Goal: Find specific page/section: Find specific page/section

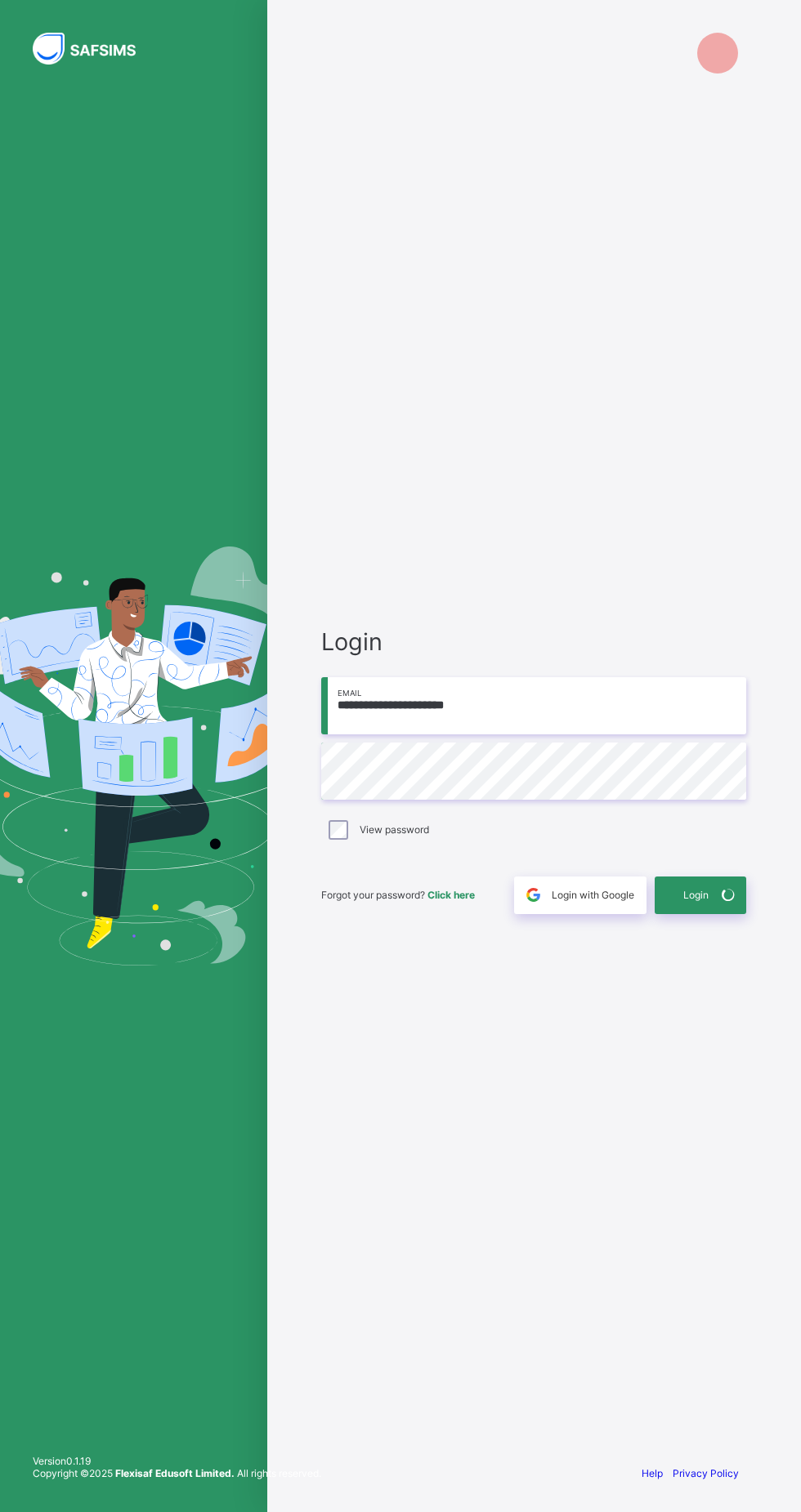
click at [727, 907] on icon at bounding box center [728, 896] width 24 height 24
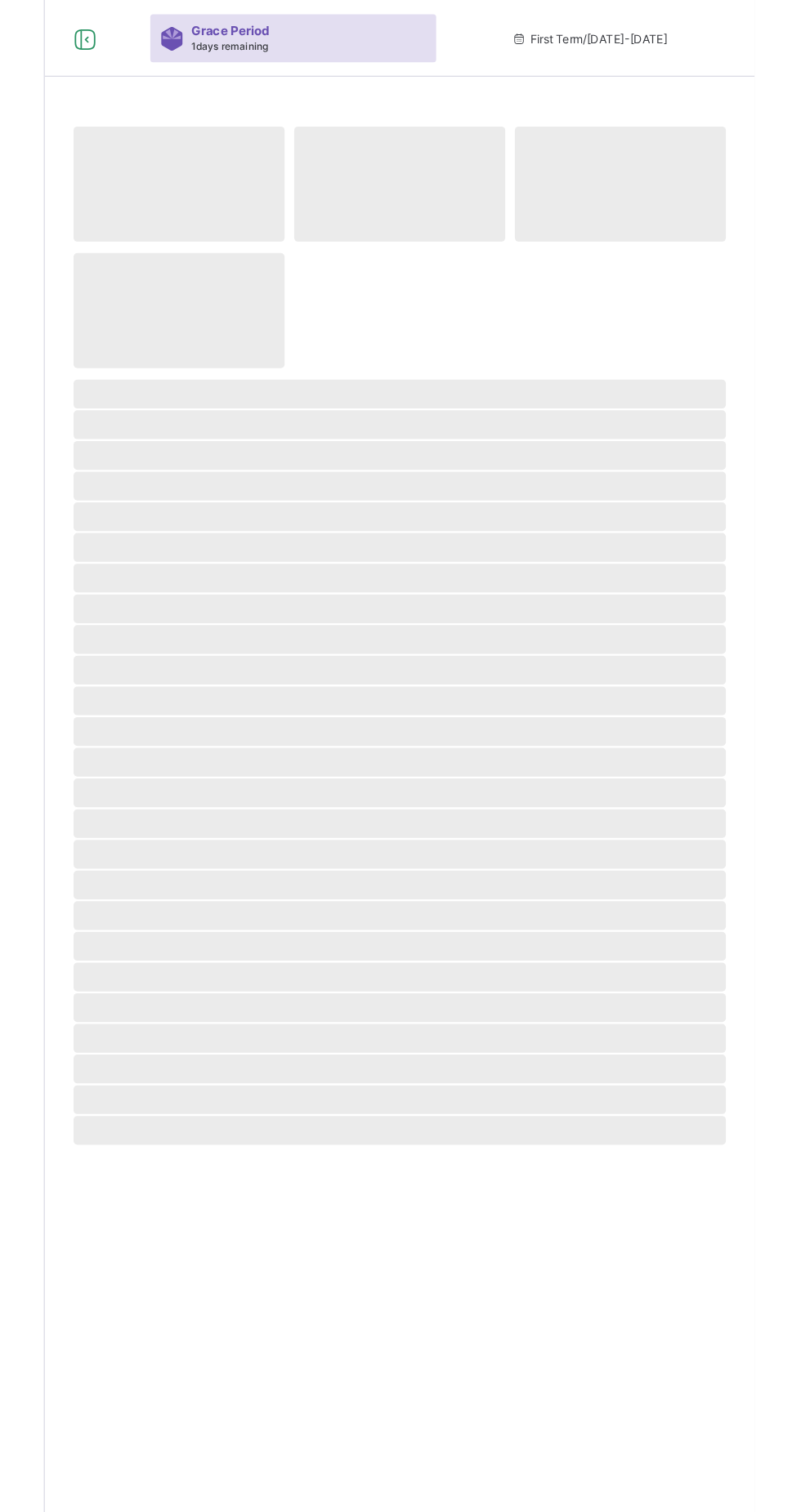
select select "**"
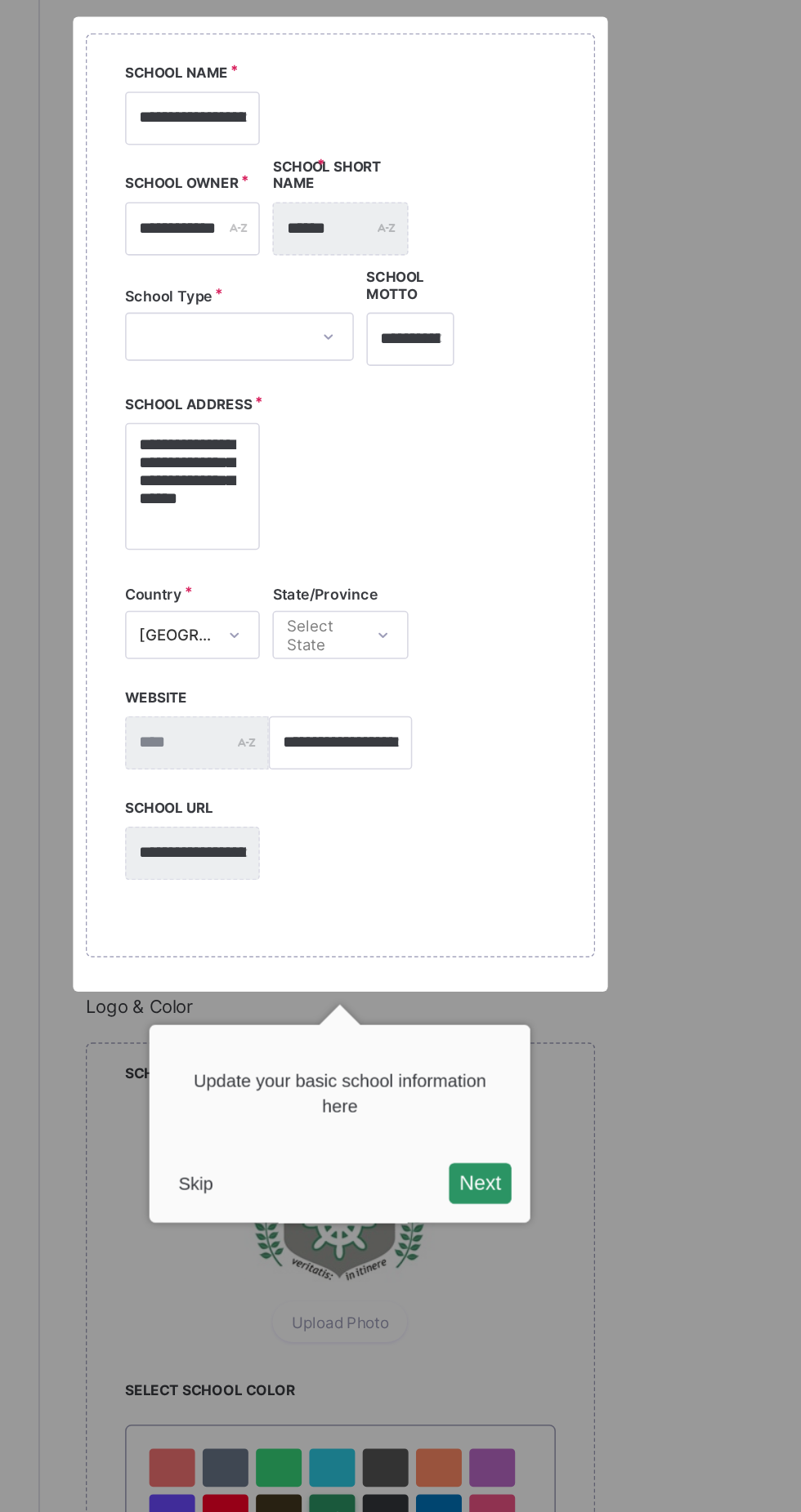
click at [291, 1022] on button "Skip" at bounding box center [296, 1023] width 35 height 24
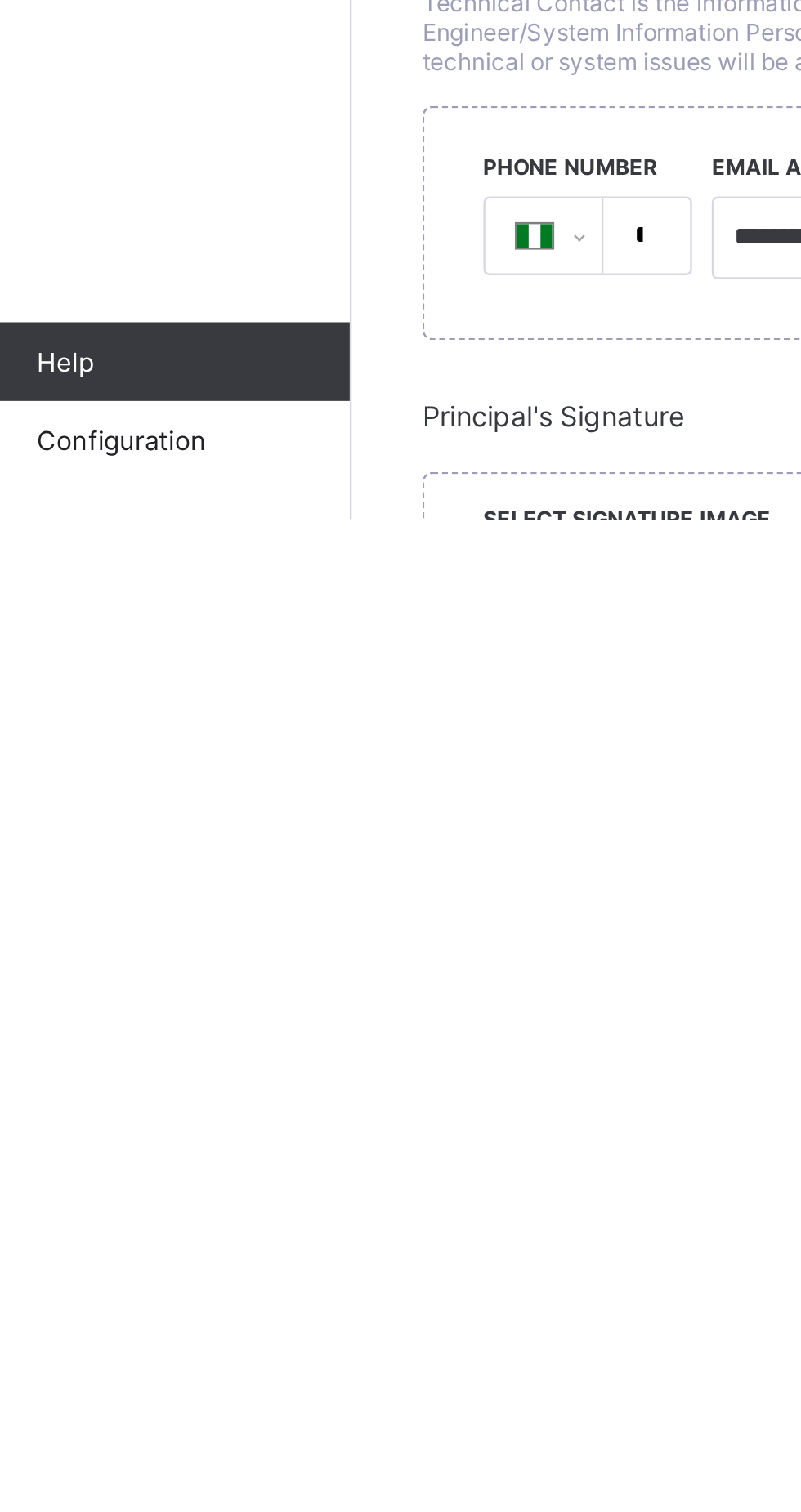
scroll to position [229, 0]
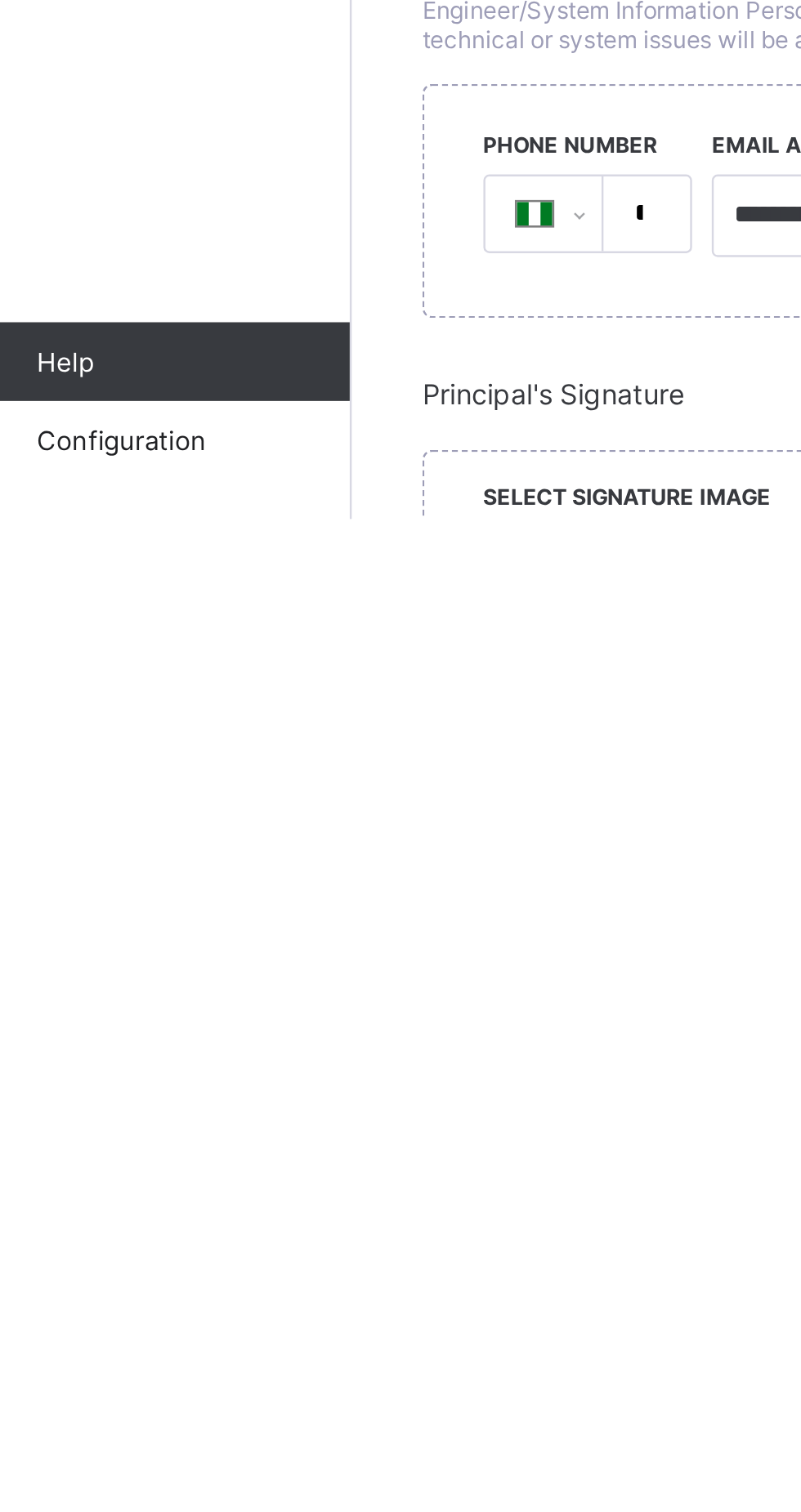
click at [110, 1486] on span "Configuration" at bounding box center [130, 1480] width 130 height 13
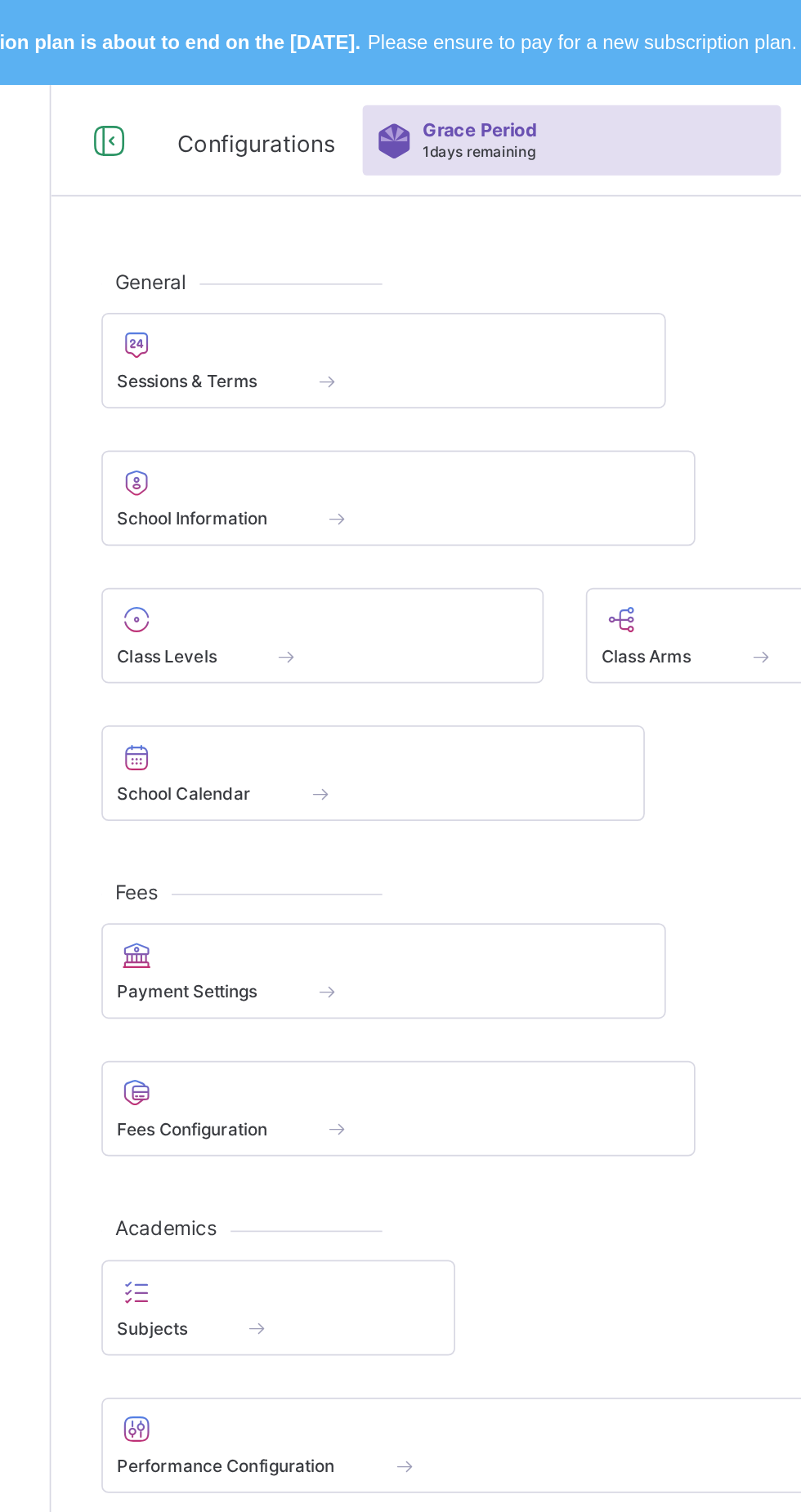
click at [232, 88] on icon at bounding box center [230, 83] width 28 height 24
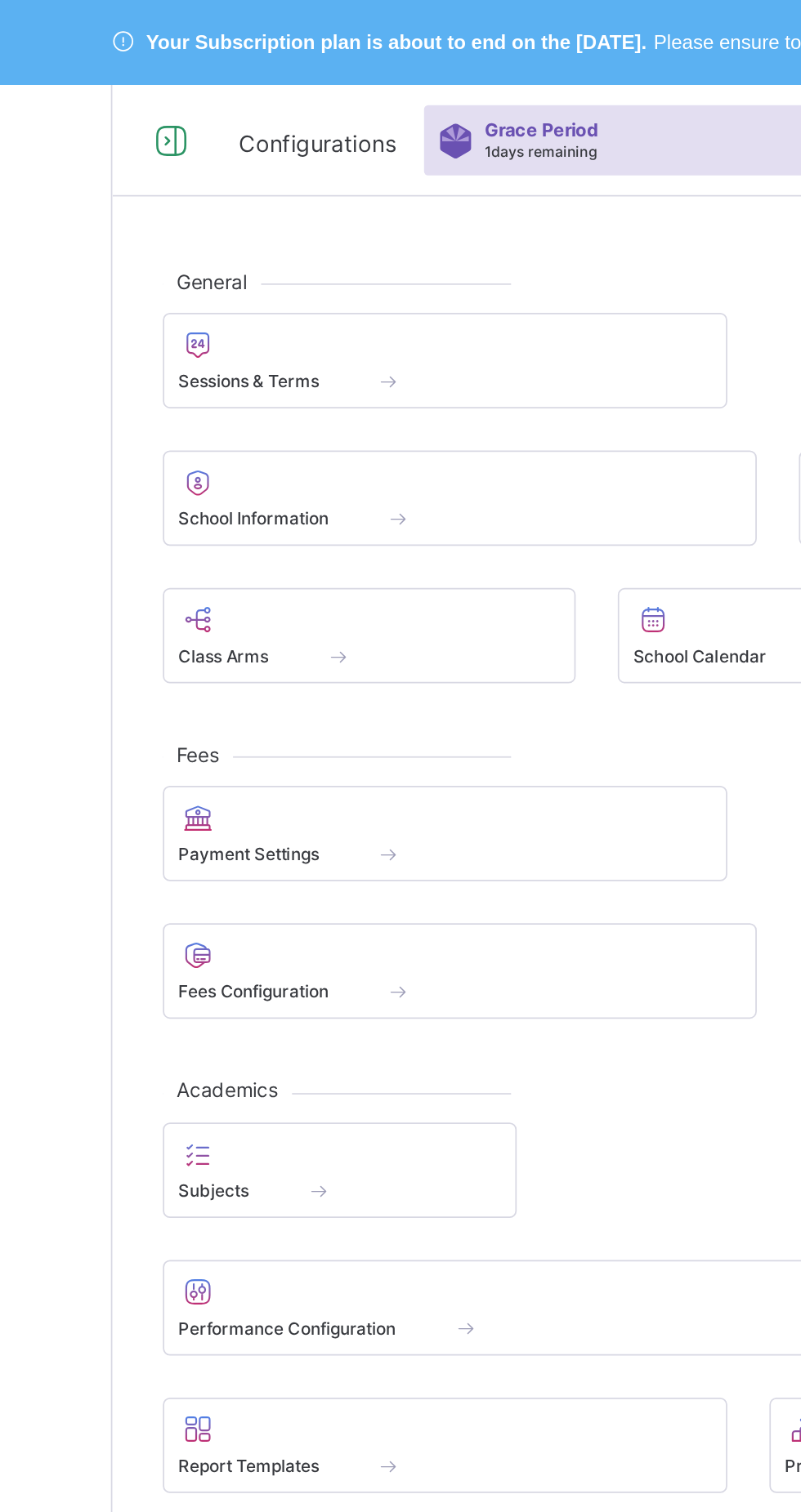
click at [108, 79] on icon at bounding box center [99, 83] width 28 height 24
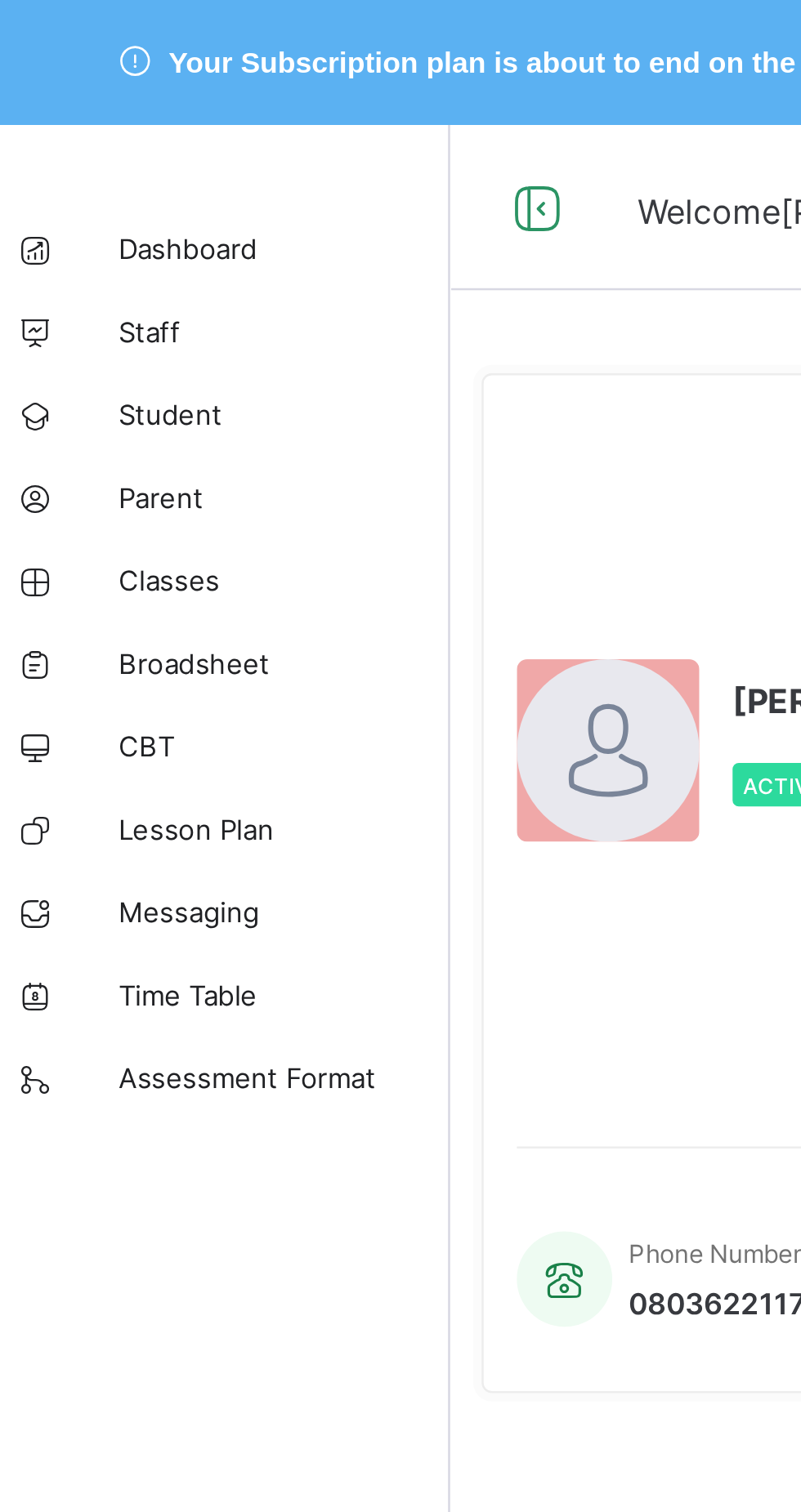
click at [91, 167] on span "Student" at bounding box center [130, 163] width 131 height 13
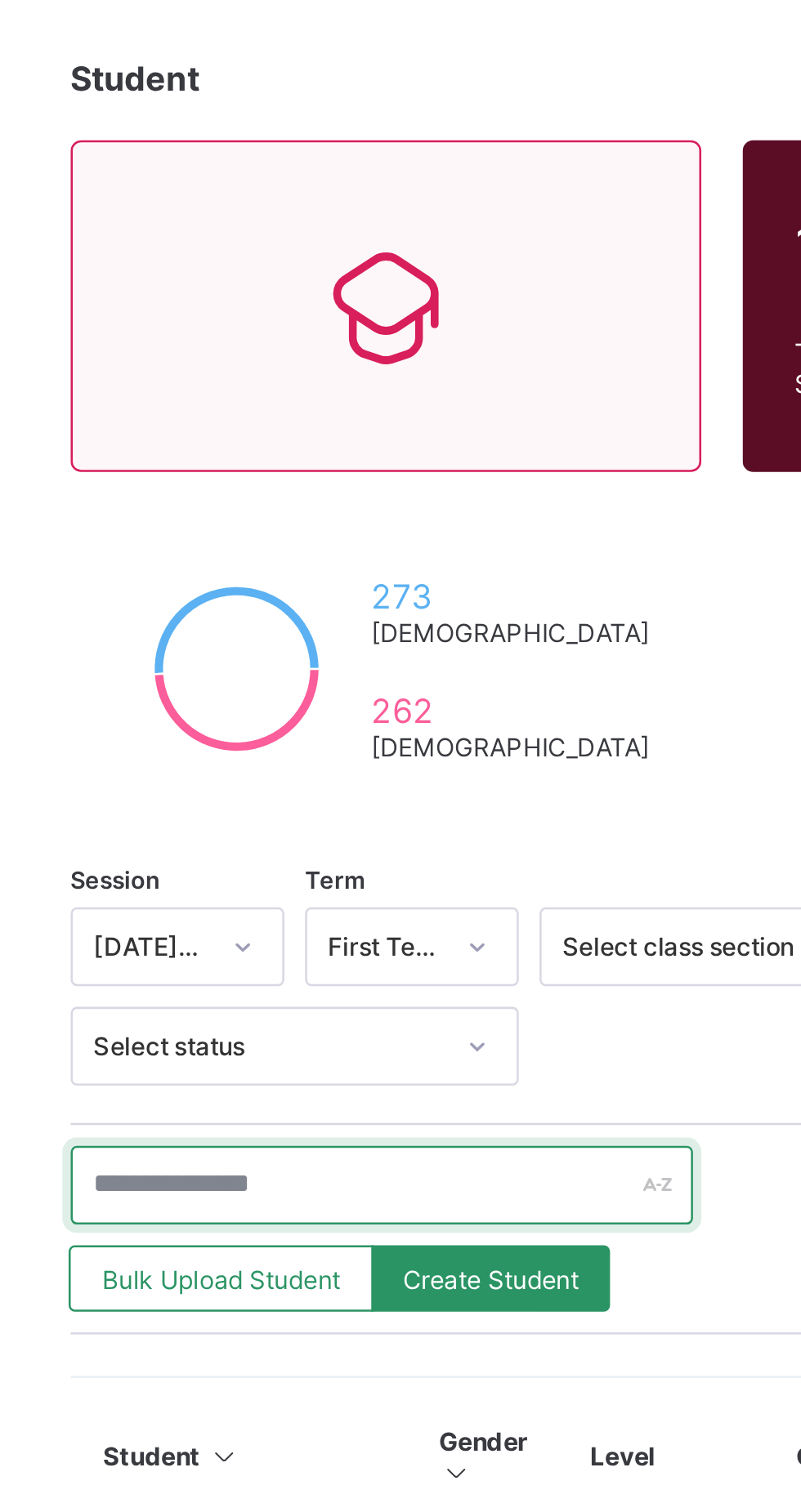
click at [286, 600] on input "text" at bounding box center [348, 599] width 245 height 31
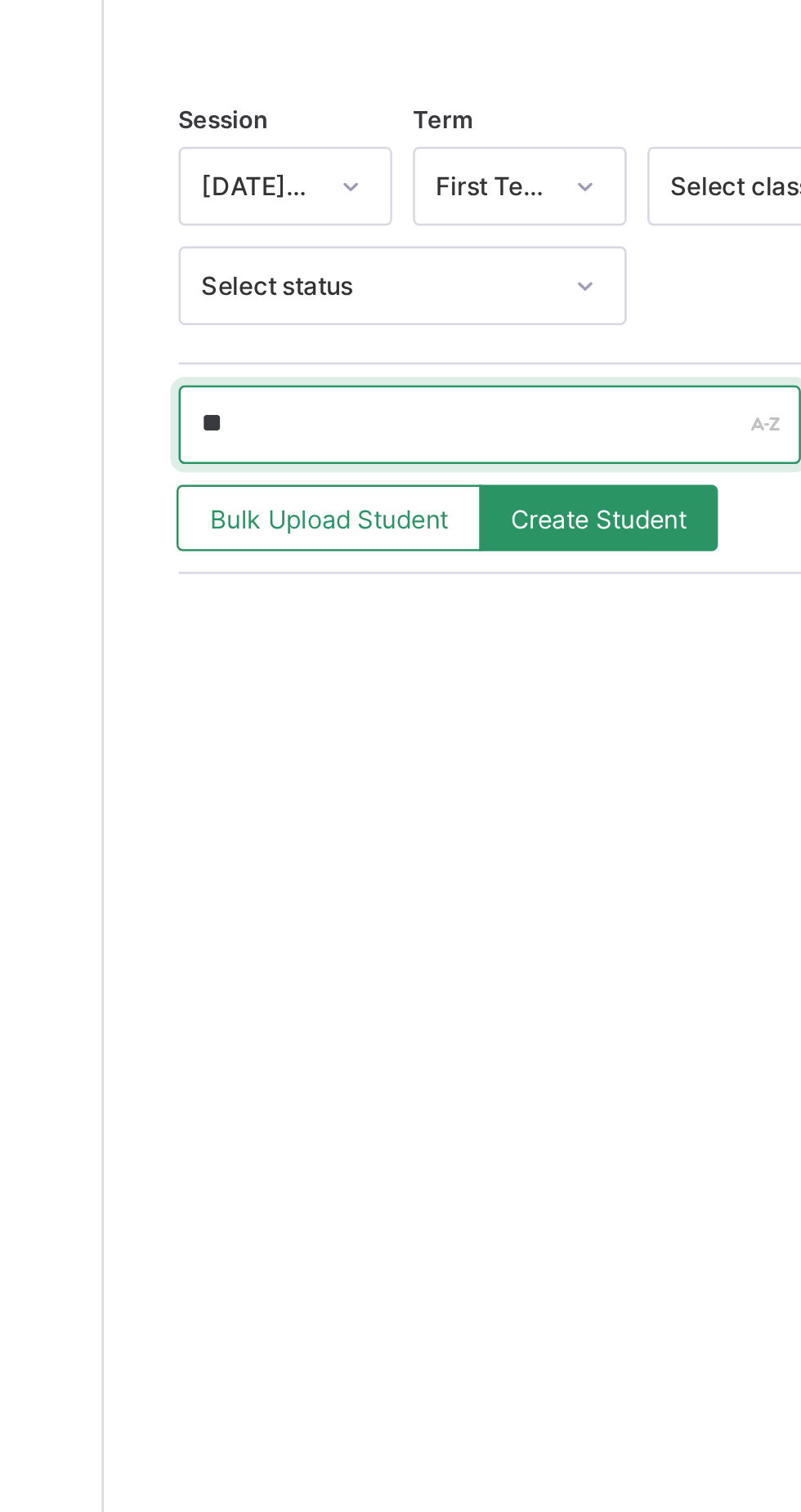
type input "*"
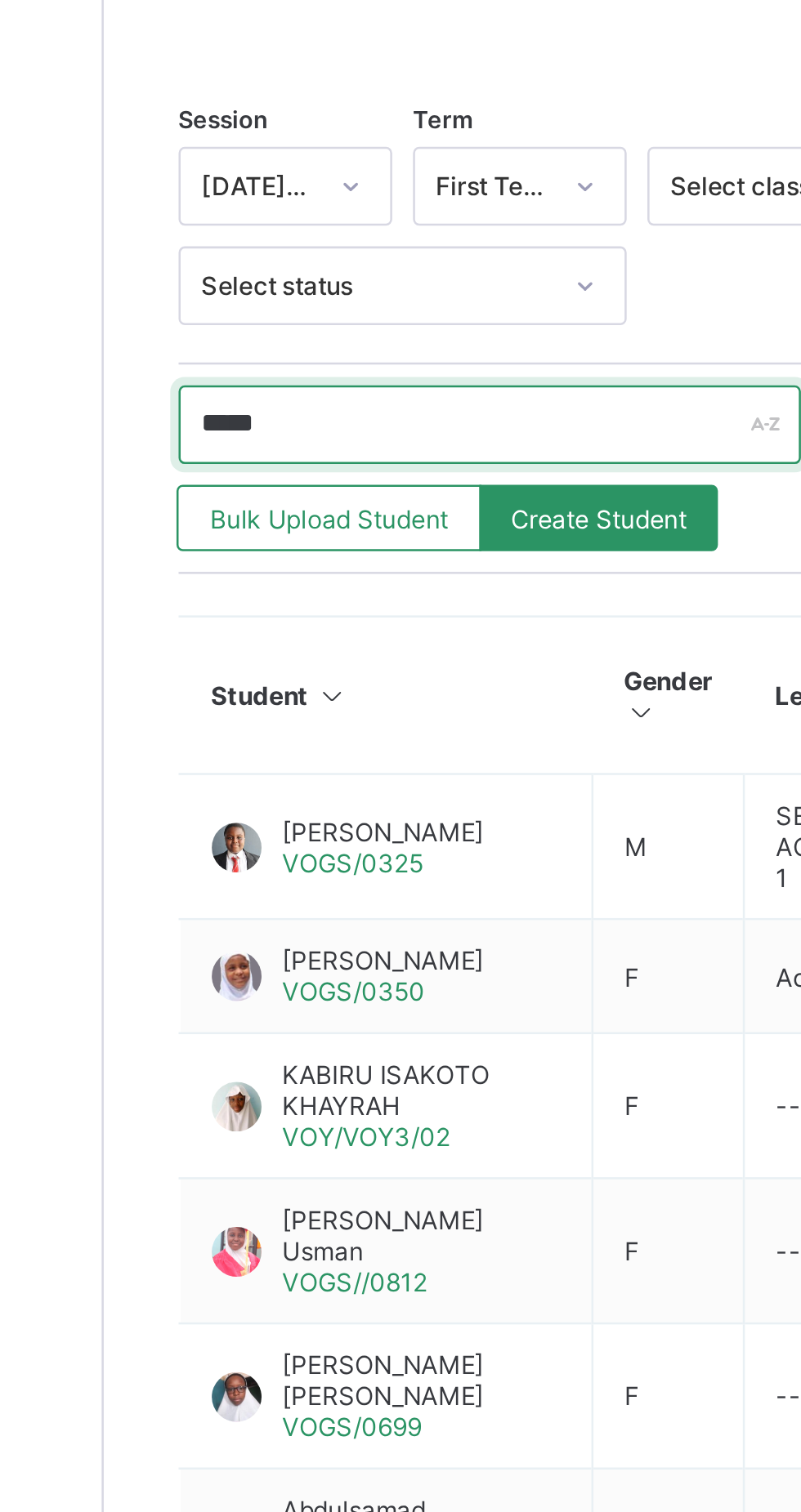
click at [291, 596] on input "*****" at bounding box center [348, 599] width 245 height 31
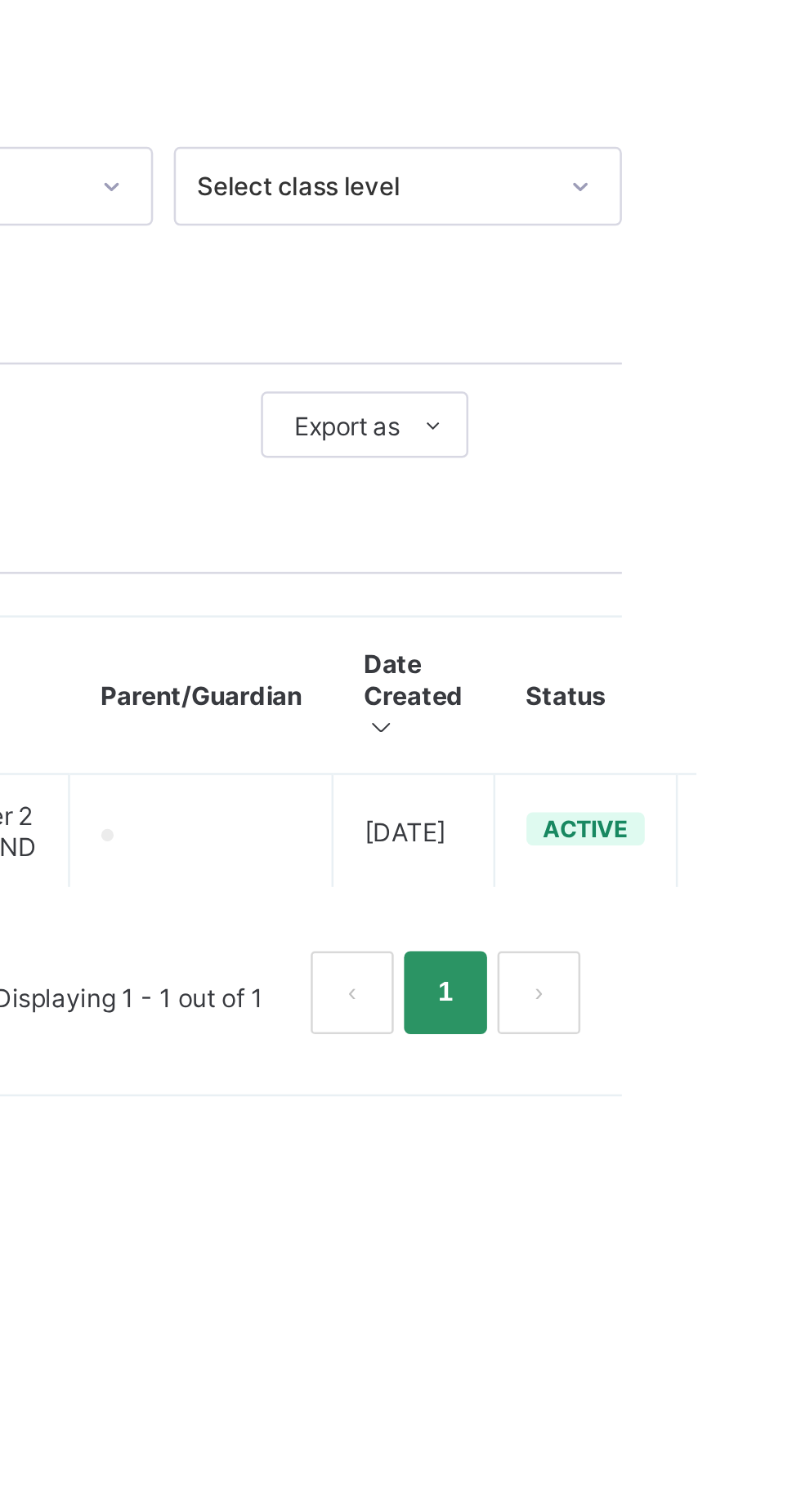
type input "**********"
click at [800, 761] on icon at bounding box center [816, 760] width 14 height 12
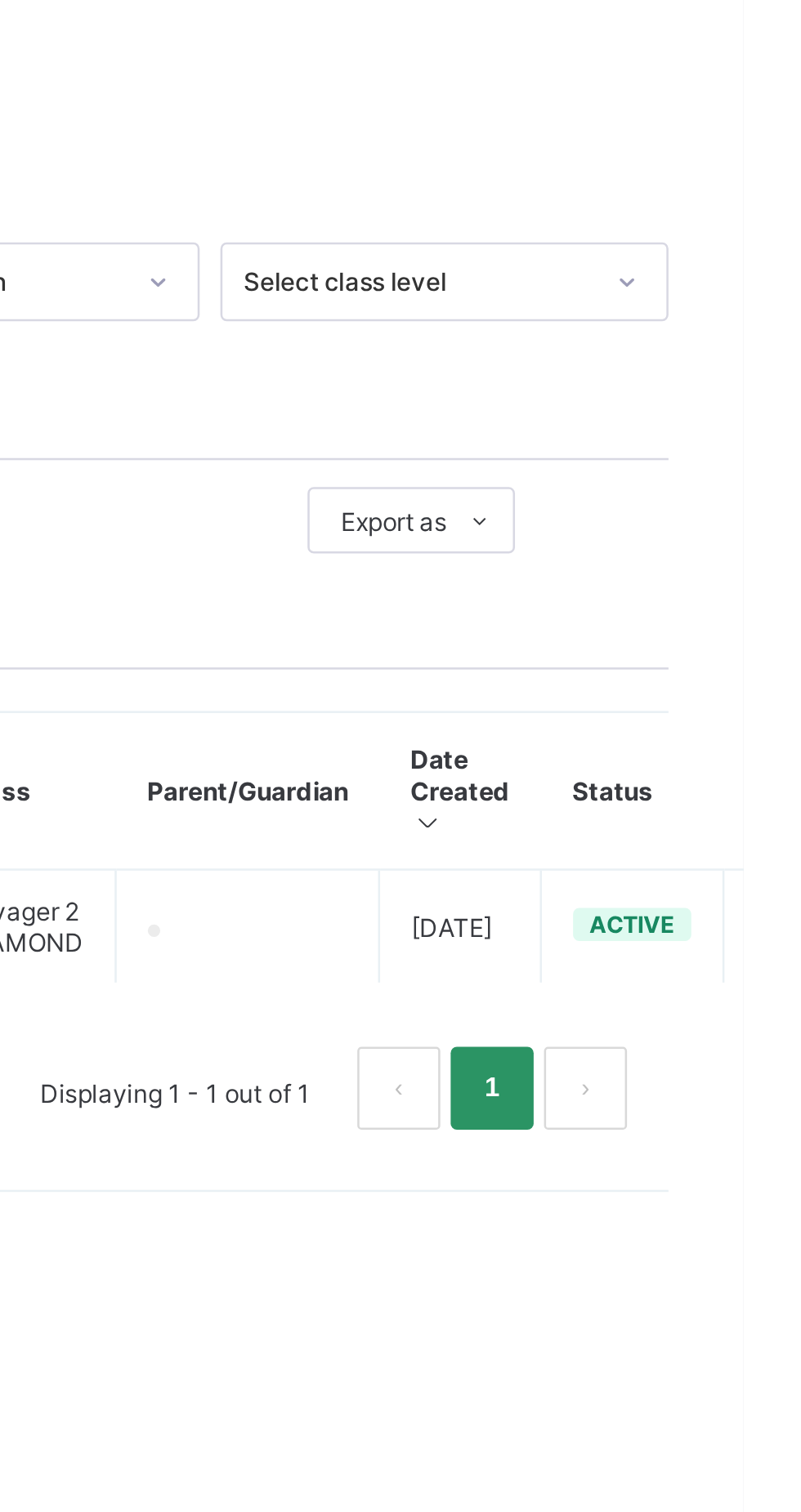
click at [701, 597] on icon at bounding box center [697, 600] width 12 height 10
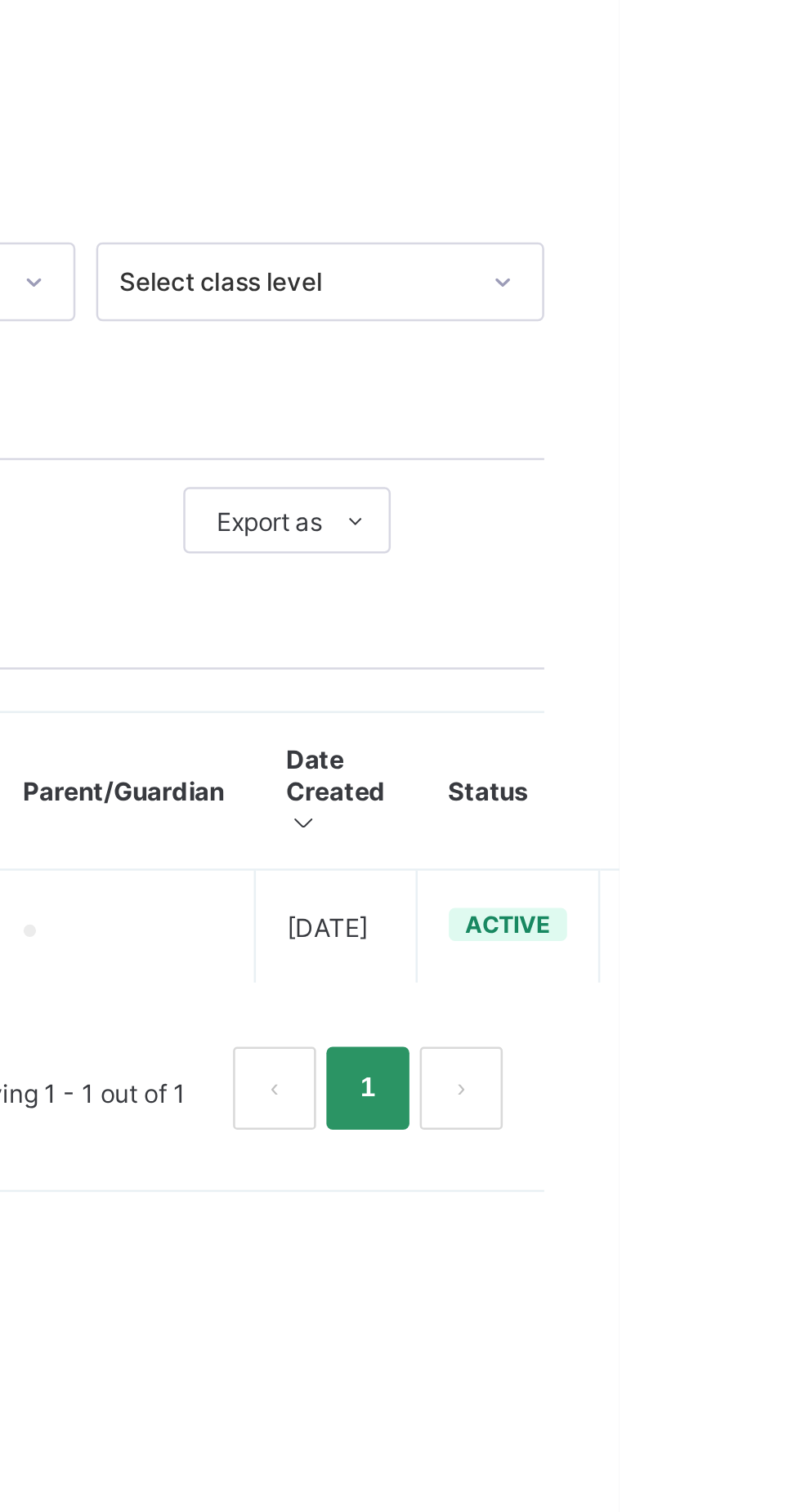
click at [800, 762] on icon at bounding box center [816, 760] width 14 height 12
click at [0, 0] on div "View Profile" at bounding box center [0, 0] width 0 height 0
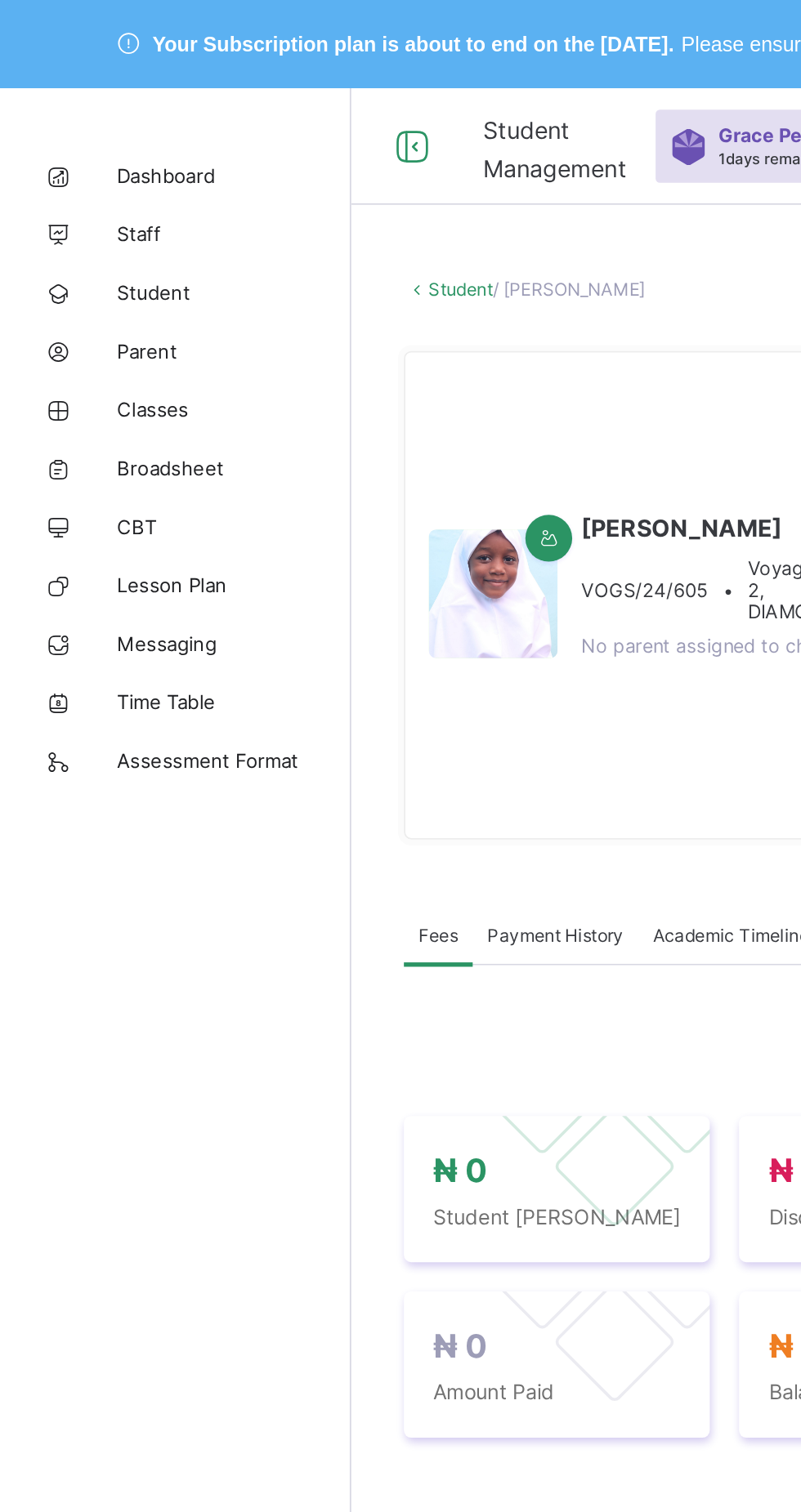
click at [98, 257] on span "Broadsheet" at bounding box center [130, 262] width 131 height 13
